Goal: Task Accomplishment & Management: Manage account settings

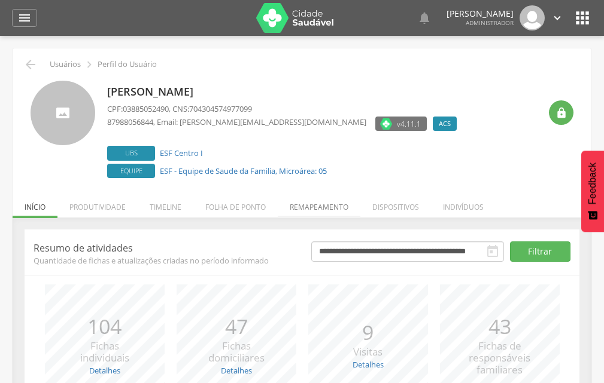
click at [301, 215] on li "Remapeamento" at bounding box center [319, 204] width 83 height 28
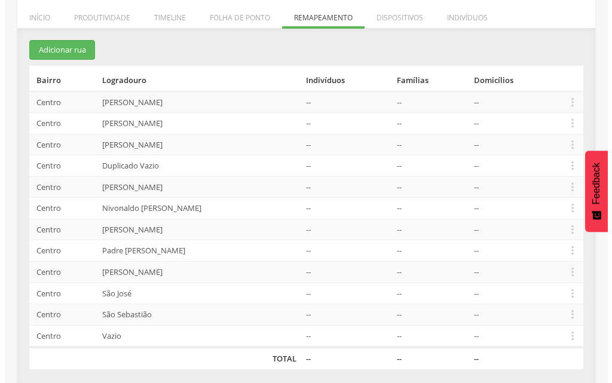
scroll to position [194, 0]
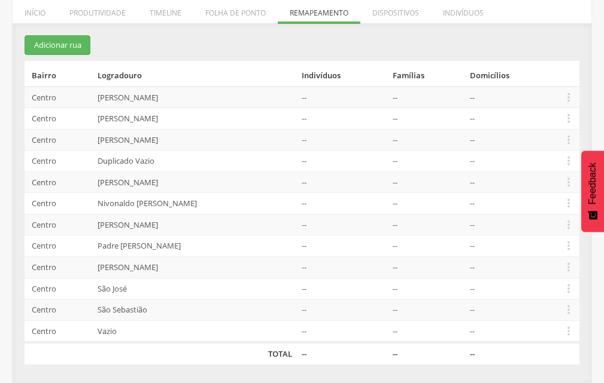
click at [569, 127] on td " Editar Alocar famílias Desalocar famílias Desvincular ACS" at bounding box center [568, 119] width 22 height 22
click at [564, 112] on icon "" at bounding box center [568, 118] width 13 height 13
click at [551, 113] on td "--" at bounding box center [511, 119] width 92 height 22
click at [573, 117] on icon "" at bounding box center [568, 118] width 13 height 13
click at [553, 100] on link "Desvincular ACS" at bounding box center [527, 100] width 95 height 15
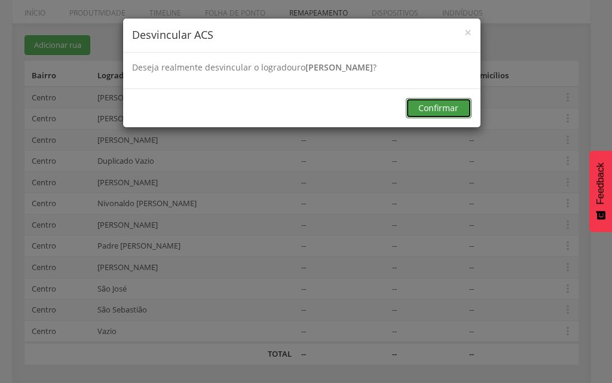
click at [447, 114] on button "Confirmar" at bounding box center [439, 108] width 66 height 20
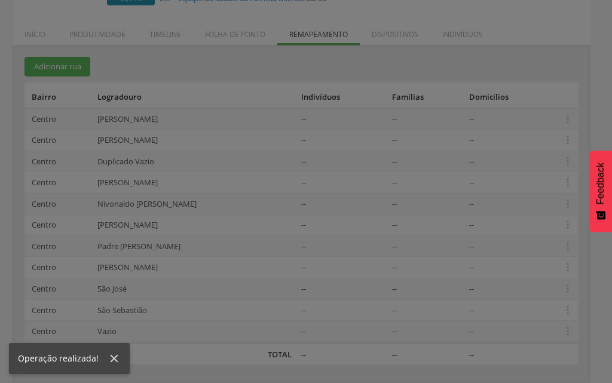
scroll to position [173, 0]
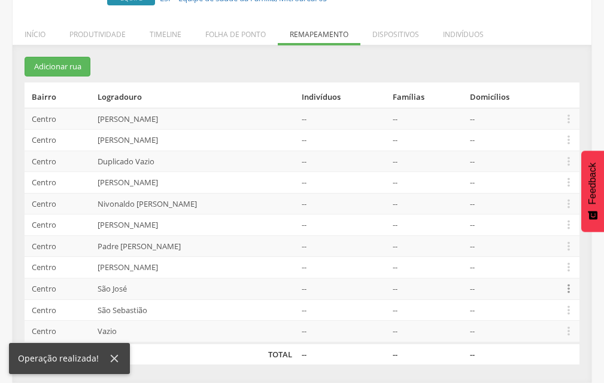
click at [564, 292] on icon "" at bounding box center [568, 288] width 13 height 13
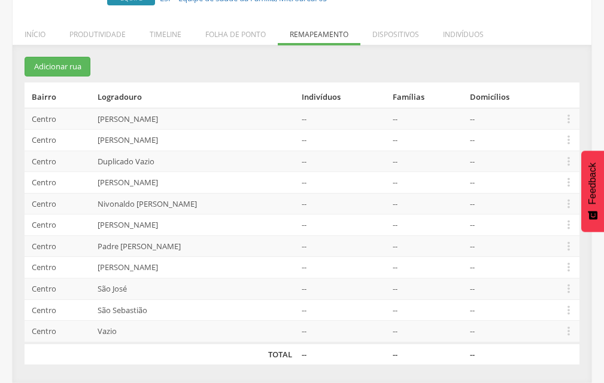
click at [553, 277] on td "--" at bounding box center [511, 268] width 92 height 22
click at [568, 281] on td " Editar Alocar famílias Desalocar famílias Desvincular ACS" at bounding box center [568, 290] width 22 height 22
click at [568, 285] on icon "" at bounding box center [568, 288] width 13 height 13
click at [552, 271] on link "Desvincular ACS" at bounding box center [527, 270] width 95 height 15
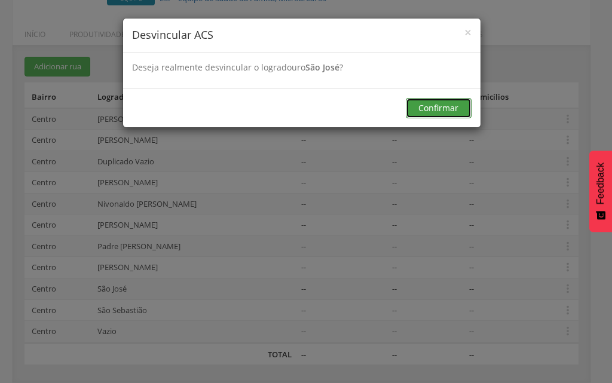
click at [428, 112] on button "Confirmar" at bounding box center [439, 108] width 66 height 20
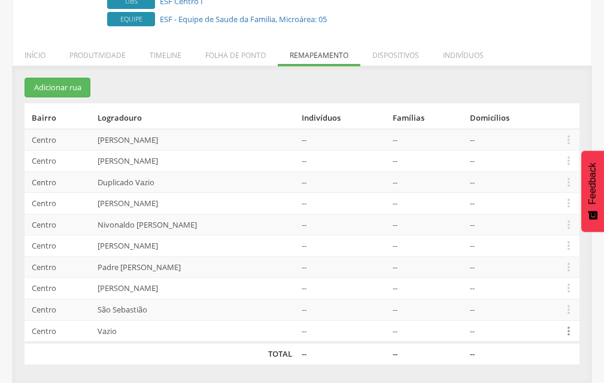
click at [562, 330] on icon "" at bounding box center [568, 331] width 13 height 13
click at [501, 313] on link "Desvincular ACS" at bounding box center [527, 312] width 95 height 15
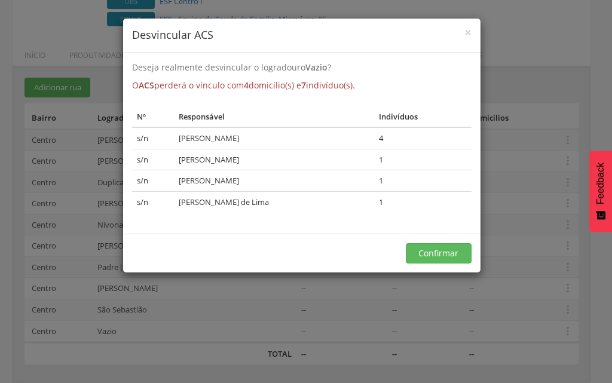
click at [425, 237] on div "Confirmar" at bounding box center [302, 253] width 358 height 39
click at [422, 258] on button "Confirmar" at bounding box center [439, 253] width 66 height 20
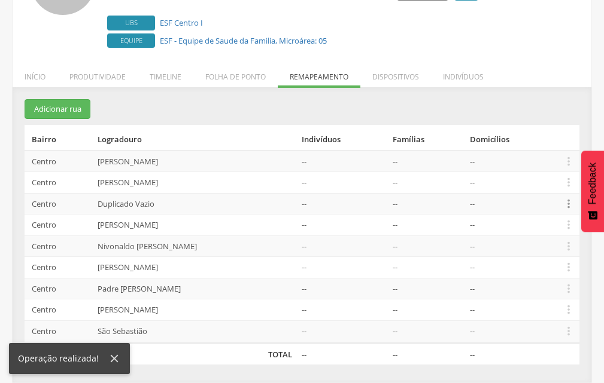
click at [568, 201] on icon "" at bounding box center [568, 203] width 13 height 13
click at [553, 186] on link "Desvincular ACS" at bounding box center [527, 185] width 95 height 15
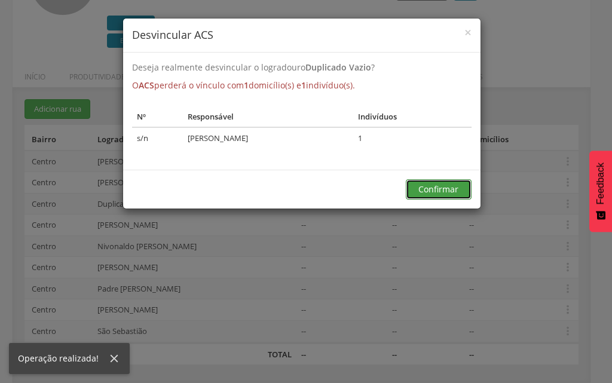
click at [425, 181] on button "Confirmar" at bounding box center [439, 189] width 66 height 20
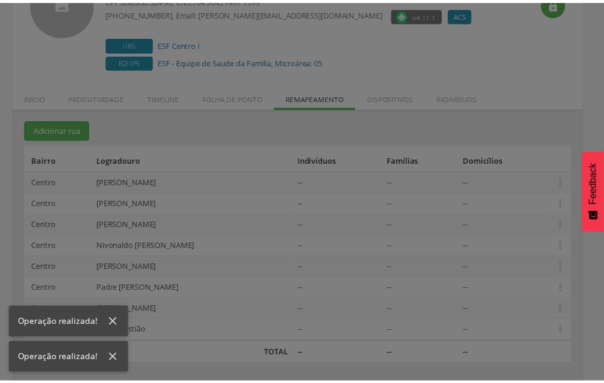
scroll to position [109, 0]
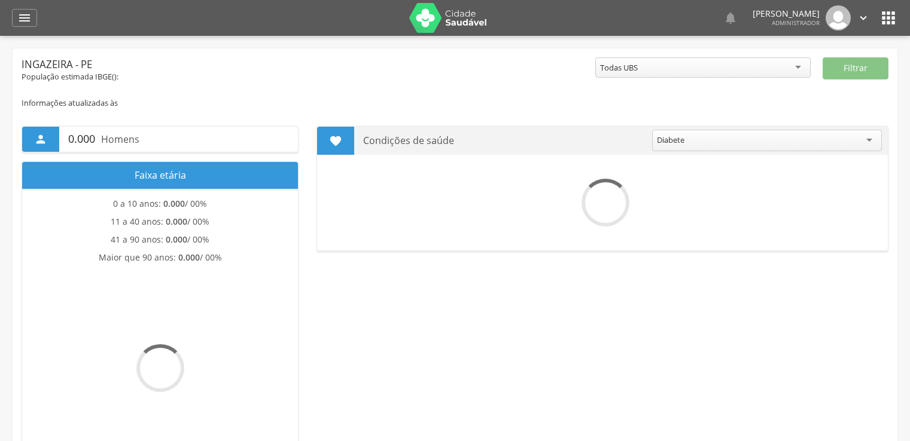
click at [878, 28] on div "  Lorem ipsum dolor sit amet, sed do eiusmod tempor incididunt ut labore et d…" at bounding box center [473, 18] width 849 height 36
click at [885, 23] on body " Dashboard Supervisão Produtividade Mapa da cidade Mapa de cobertura Ranking A…" at bounding box center [455, 220] width 910 height 441
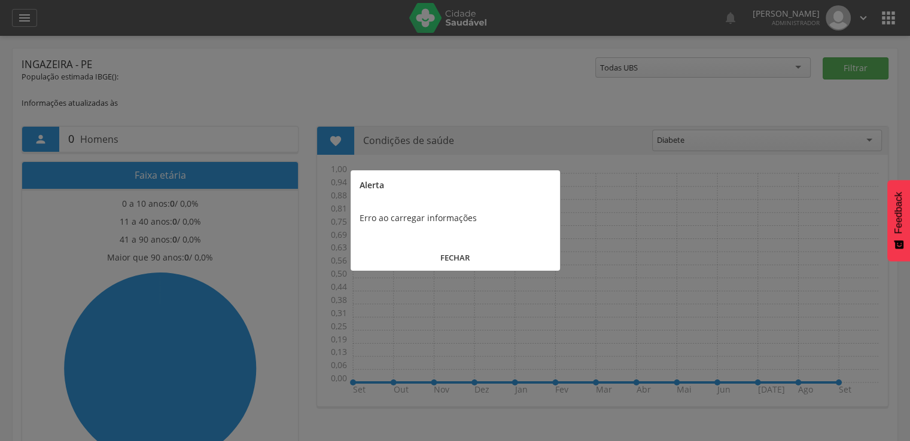
click at [541, 248] on button "FECHAR" at bounding box center [454, 258] width 209 height 26
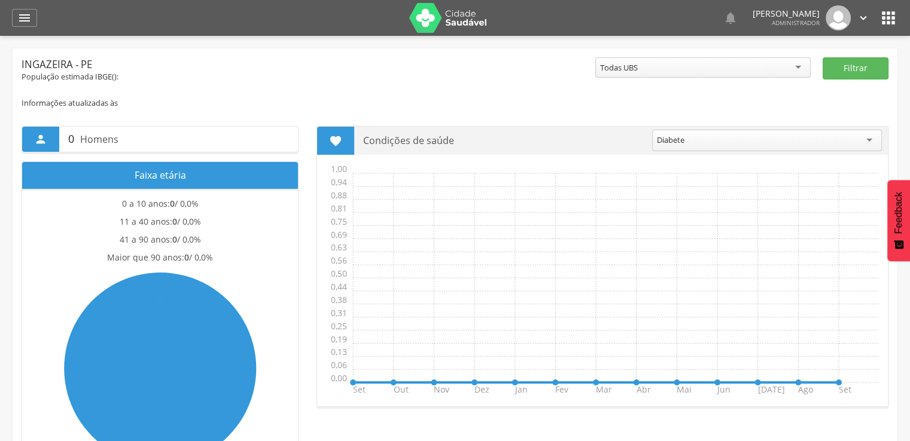
click at [881, 25] on icon "" at bounding box center [888, 17] width 19 height 19
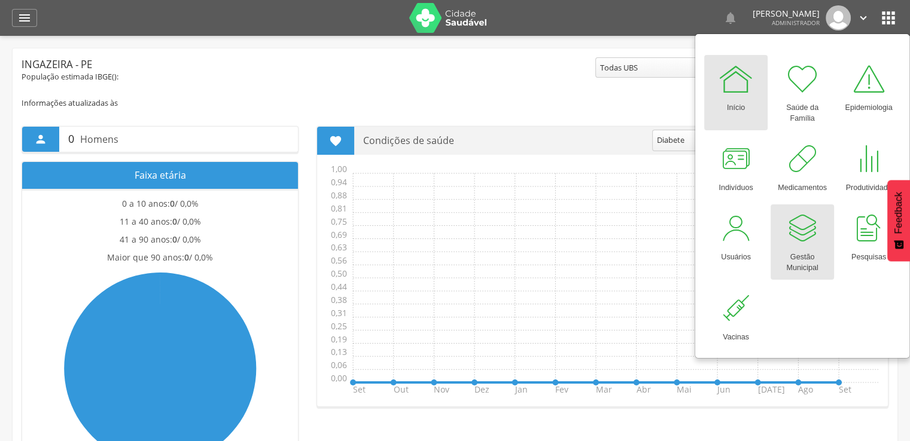
click at [804, 217] on div at bounding box center [802, 229] width 36 height 36
